Goal: Find specific page/section: Find specific page/section

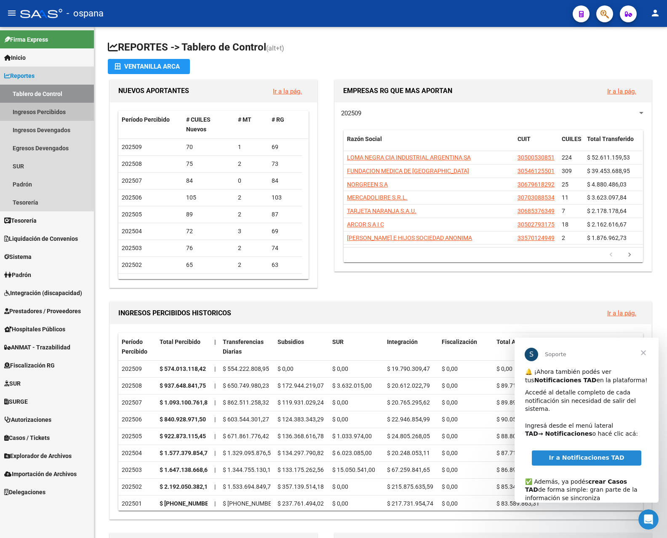
click at [57, 109] on link "Ingresos Percibidos" at bounding box center [47, 112] width 94 height 18
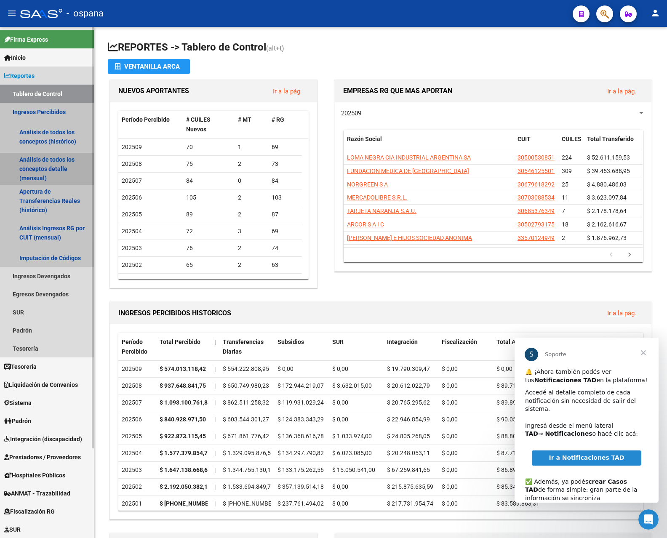
click at [58, 166] on link "Análisis de todos los conceptos detalle (mensual)" at bounding box center [47, 169] width 94 height 32
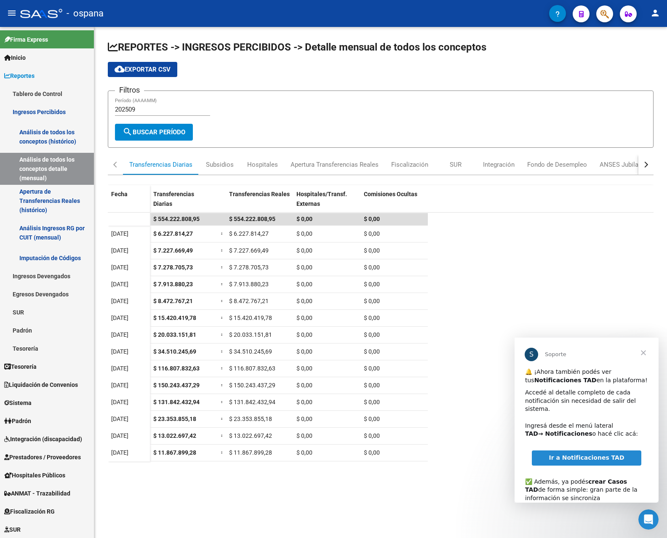
click at [641, 351] on span "Cerrar" at bounding box center [643, 353] width 30 height 30
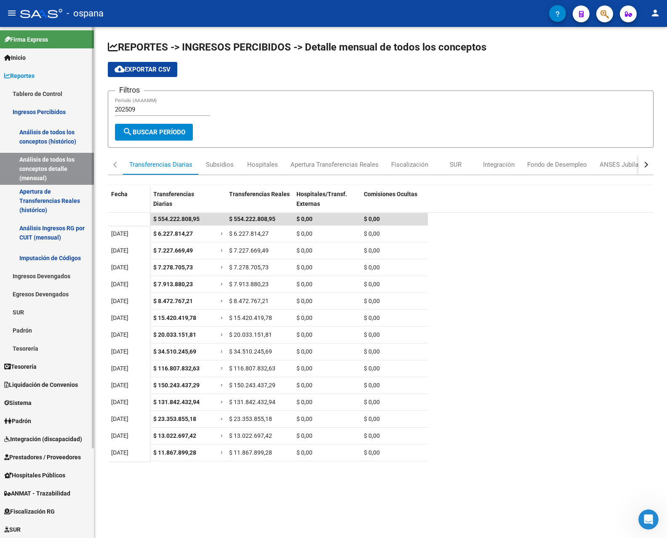
click at [40, 91] on link "Tablero de Control" at bounding box center [47, 94] width 94 height 18
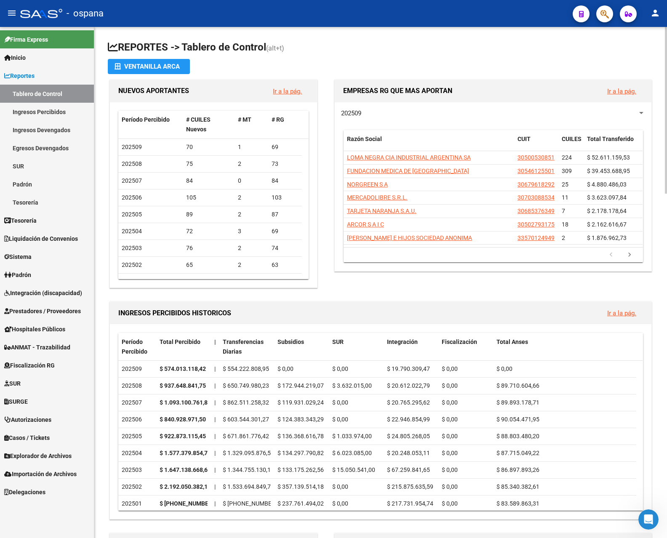
click at [656, 10] on mat-icon "person" at bounding box center [655, 13] width 10 height 10
click at [646, 57] on button "exit_to_app Salir" at bounding box center [637, 55] width 51 height 20
